Goal: Transaction & Acquisition: Purchase product/service

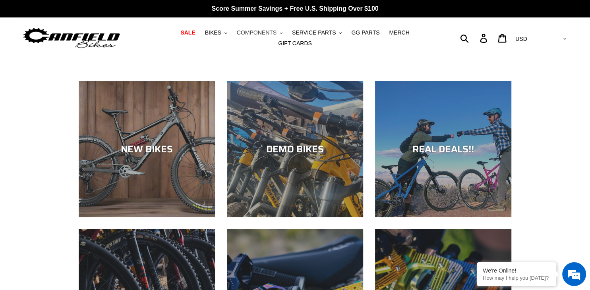
click at [239, 36] on span "COMPONENTS" at bounding box center [257, 32] width 40 height 7
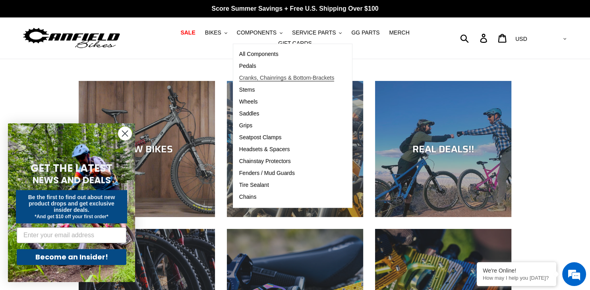
click at [239, 81] on span "Cranks, Chainrings & Bottom-Brackets" at bounding box center [286, 78] width 95 height 7
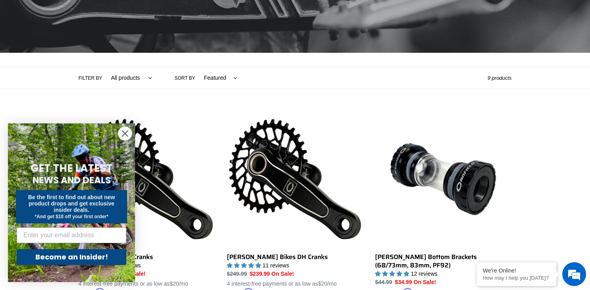
scroll to position [210, 0]
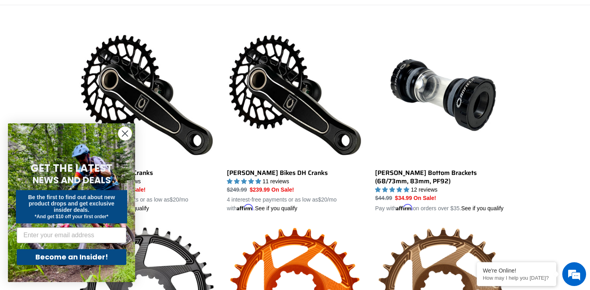
click at [121, 133] on circle "Close dialog" at bounding box center [124, 133] width 13 height 13
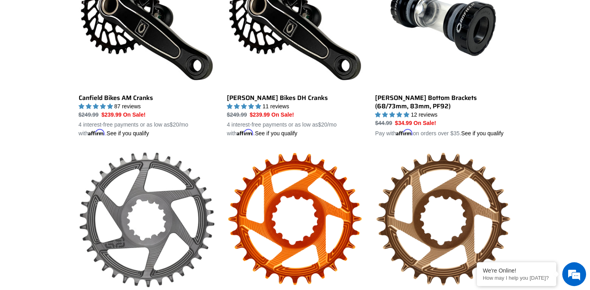
scroll to position [168, 0]
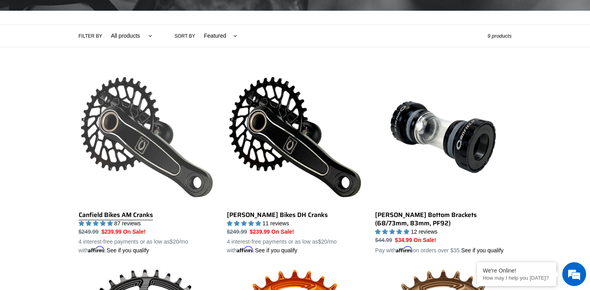
click at [139, 138] on link "Canfield Bikes AM Cranks" at bounding box center [147, 162] width 136 height 186
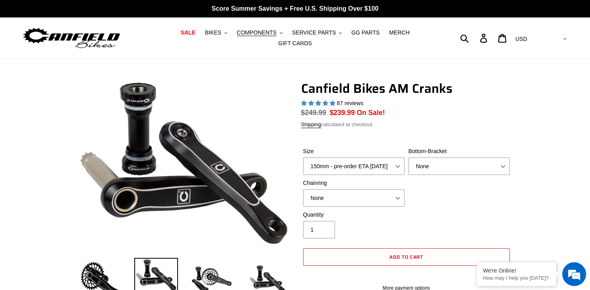
select select "highest-rating"
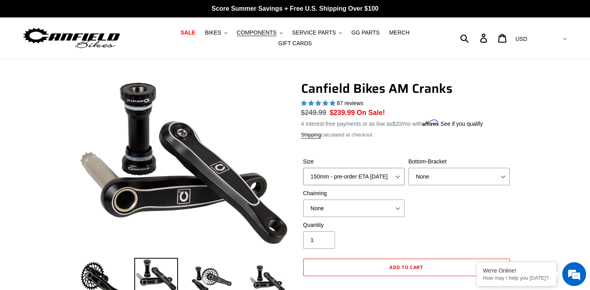
click at [303, 168] on select "150mm - pre-order ETA [DATE] 155mm - pre-order ETA [DATE] 160mm - pre-order ETA…" at bounding box center [353, 176] width 101 height 17
click at [396, 172] on select "150mm - pre-order ETA 9/30/25 155mm - pre-order ETA 9/30/25 160mm - pre-order E…" at bounding box center [353, 176] width 101 height 17
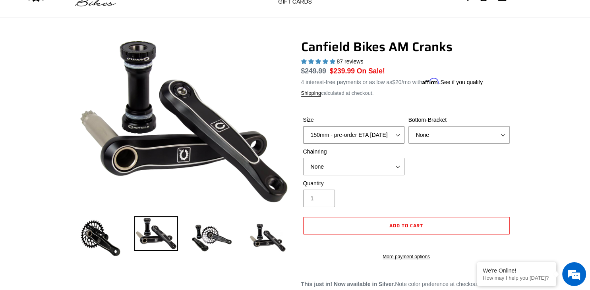
click at [303, 126] on select "150mm - pre-order ETA 9/30/25 155mm - pre-order ETA 9/30/25 160mm - pre-order E…" at bounding box center [353, 134] width 101 height 17
click at [408, 126] on select "None BSA Threaded 68/73mm Press Fit PF92" at bounding box center [458, 134] width 101 height 17
click at [479, 132] on select "None BSA Threaded 68/73mm Press Fit PF92" at bounding box center [458, 134] width 101 height 17
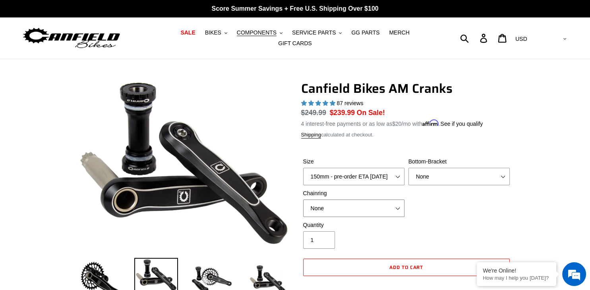
click at [303, 200] on select "None 30t Round (Boost 148) 30t Oval (Boost 148) 32t Round (Boost 148) 32t Oval …" at bounding box center [353, 208] width 101 height 17
click at [374, 208] on select "None 30t Round (Boost 148) 30t Oval (Boost 148) 32t Round (Boost 148) 32t Oval …" at bounding box center [353, 208] width 101 height 17
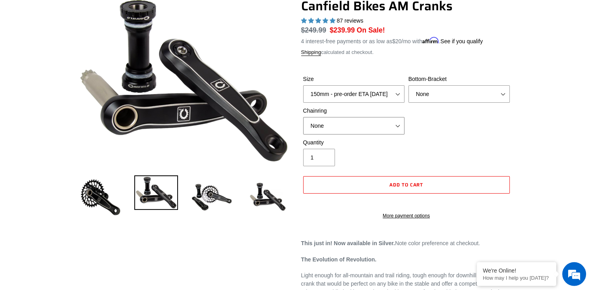
scroll to position [84, 0]
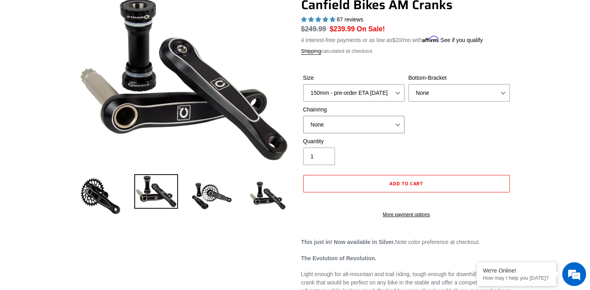
click at [303, 116] on select "None 30t Round (Boost 148) 30t Oval (Boost 148) 32t Round (Boost 148) 32t Oval …" at bounding box center [353, 124] width 101 height 17
